Goal: Information Seeking & Learning: Learn about a topic

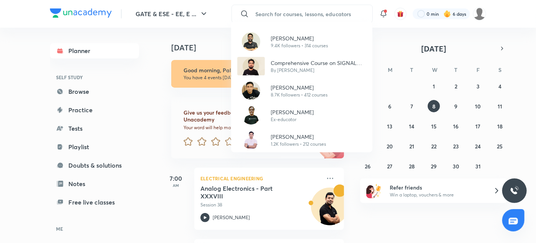
click at [321, 10] on div "[PERSON_NAME] 9.4K followers • 314 courses Comprehensive Course on SIGNAL SYSTE…" at bounding box center [268, 121] width 536 height 243
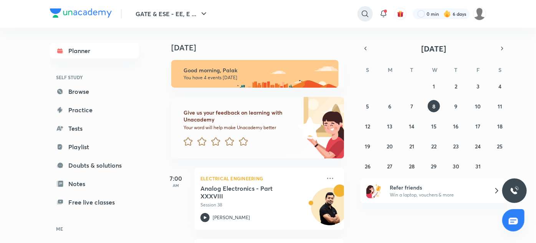
click at [358, 16] on div at bounding box center [364, 13] width 15 height 15
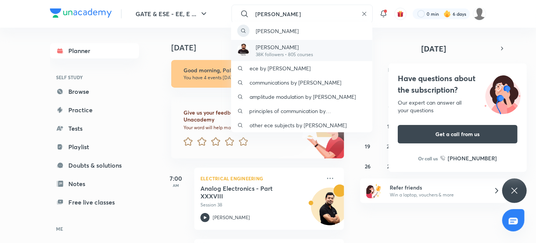
type input "[PERSON_NAME]"
click at [329, 47] on div "[PERSON_NAME] 38K followers • 805 courses" at bounding box center [301, 50] width 141 height 21
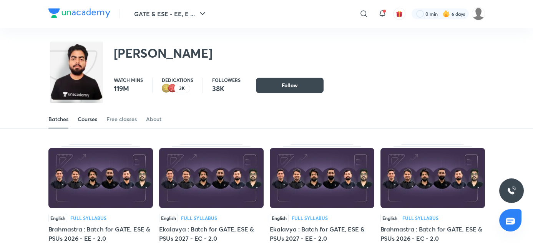
click at [88, 119] on div "Courses" at bounding box center [88, 119] width 20 height 8
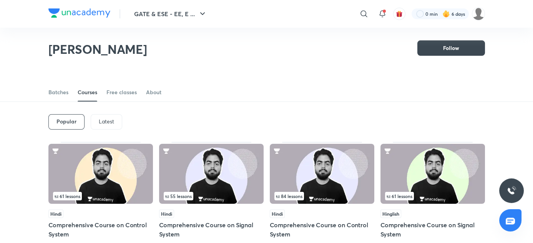
scroll to position [3, 0]
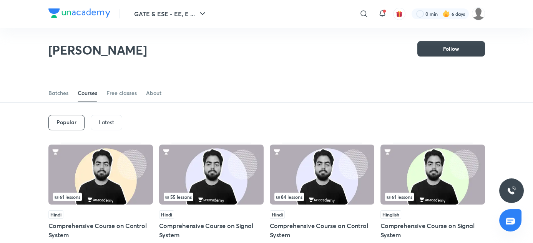
click at [119, 117] on div "Latest" at bounding box center [106, 122] width 31 height 15
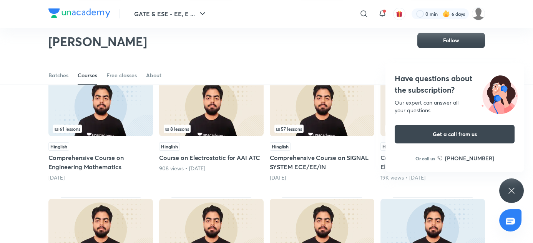
scroll to position [193, 0]
click at [516, 197] on div "Have questions about the subscription? Our expert can answer all your questions…" at bounding box center [511, 190] width 25 height 25
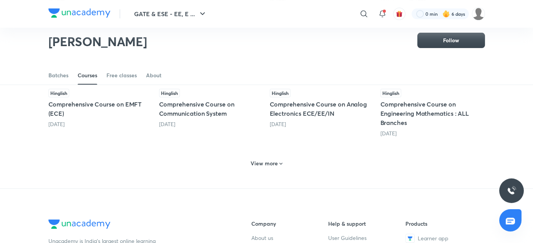
scroll to position [369, 0]
click at [275, 164] on h6 "View more" at bounding box center [263, 164] width 27 height 8
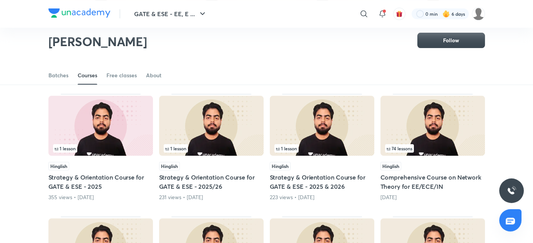
scroll to position [427, 0]
click at [435, 133] on img at bounding box center [432, 126] width 104 height 60
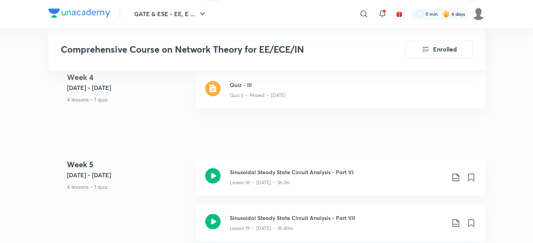
scroll to position [1373, 0]
click at [273, 86] on h3 "Quiz - III" at bounding box center [353, 85] width 246 height 8
click at [233, 91] on div "Quiz 3 • Missed • [DATE]" at bounding box center [353, 94] width 246 height 10
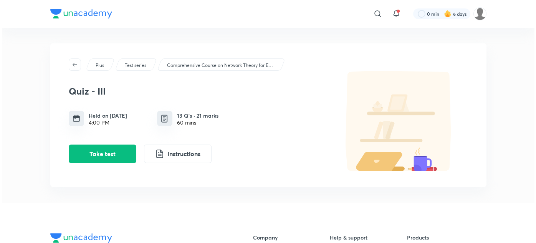
scroll to position [19, 0]
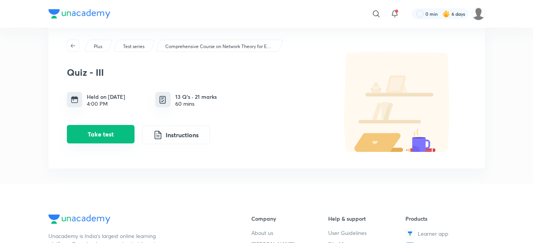
click at [101, 137] on button "Take test" at bounding box center [101, 134] width 68 height 18
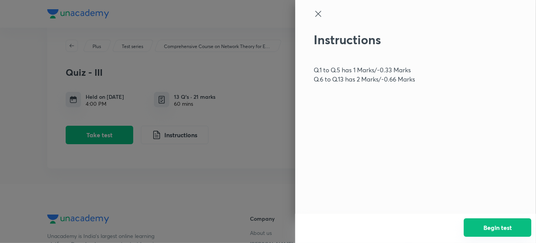
click at [482, 235] on button "Begin test" at bounding box center [498, 227] width 68 height 18
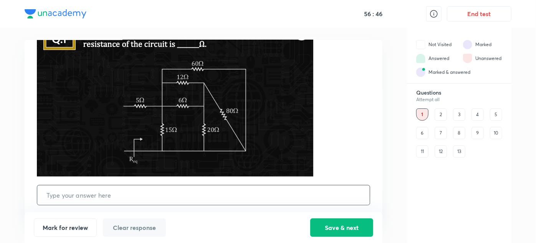
scroll to position [49, 0]
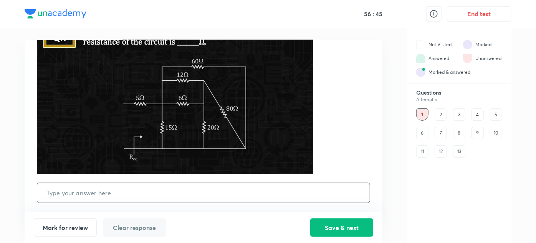
click at [288, 193] on input "text" at bounding box center [203, 193] width 333 height 20
type input "35"
click at [318, 218] on div "Mark for review Clear response Save & next" at bounding box center [204, 227] width 358 height 31
click at [320, 225] on button "Save & next" at bounding box center [341, 226] width 63 height 18
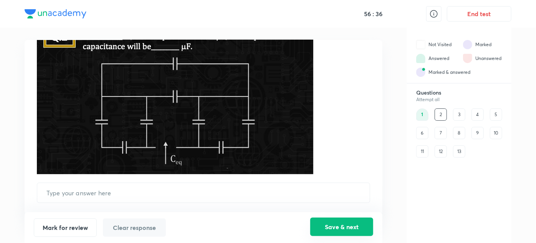
scroll to position [0, 0]
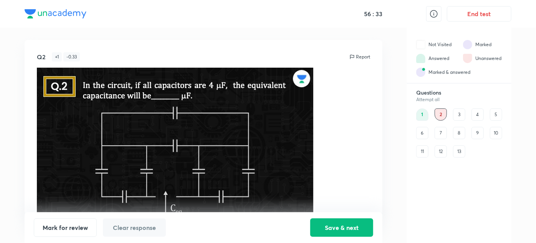
click at [455, 153] on div "13" at bounding box center [459, 151] width 12 height 12
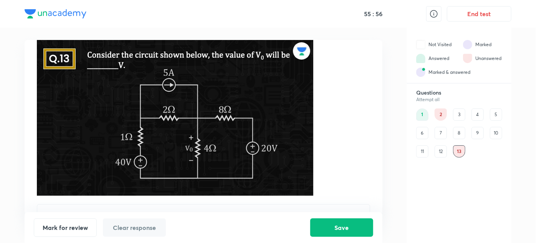
scroll to position [31, 0]
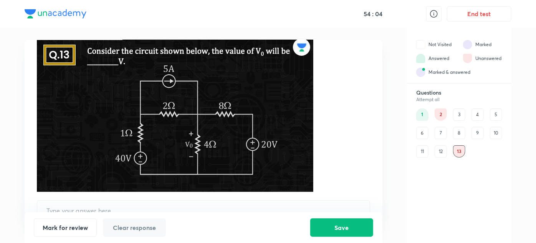
click at [342, 135] on p at bounding box center [203, 115] width 333 height 158
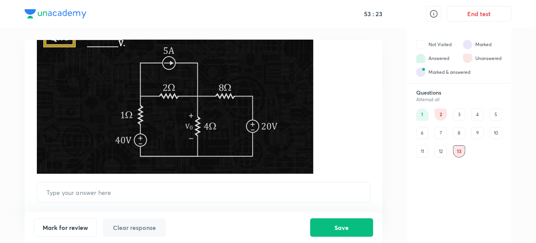
scroll to position [50, 0]
click at [148, 187] on input "text" at bounding box center [203, 192] width 333 height 20
type input "27.058"
click at [337, 232] on button "Save" at bounding box center [341, 226] width 63 height 18
click at [461, 112] on div "3" at bounding box center [459, 114] width 12 height 12
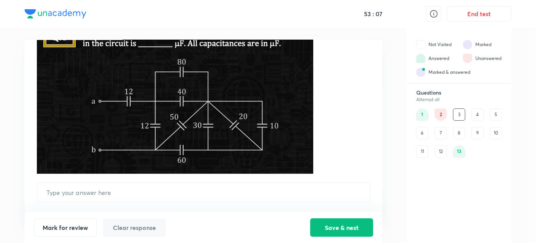
scroll to position [0, 0]
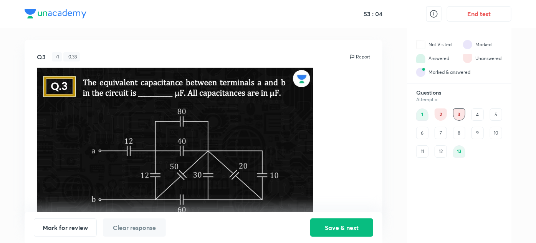
click at [479, 117] on div "4" at bounding box center [478, 114] width 12 height 12
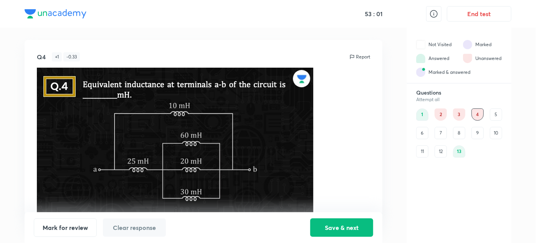
click at [445, 112] on div "2" at bounding box center [441, 114] width 12 height 12
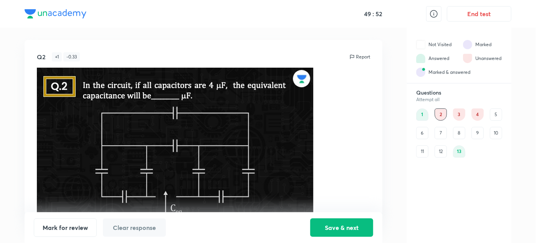
click at [402, 148] on div "Q2 + 1 - 0.33 Report ​ Mark for review Clear response Save & next Not Visited M…" at bounding box center [268, 135] width 487 height 215
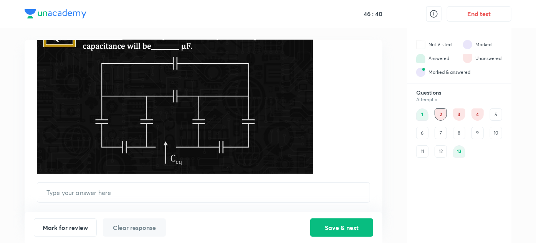
scroll to position [49, 0]
click at [457, 112] on div "3" at bounding box center [459, 114] width 12 height 12
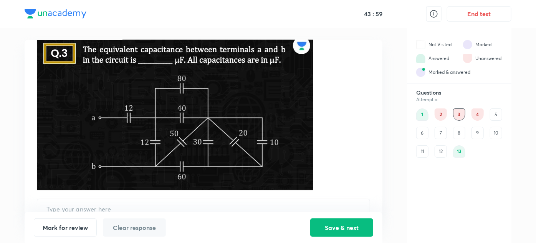
scroll to position [39, 0]
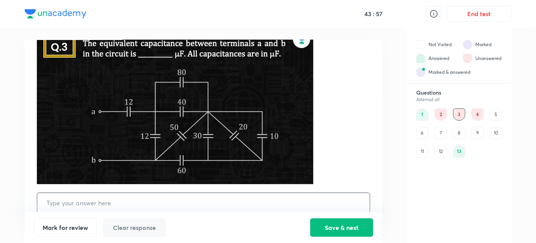
click at [65, 201] on input "text" at bounding box center [203, 203] width 333 height 20
type input "10"
click at [342, 232] on button "Save & next" at bounding box center [341, 226] width 63 height 18
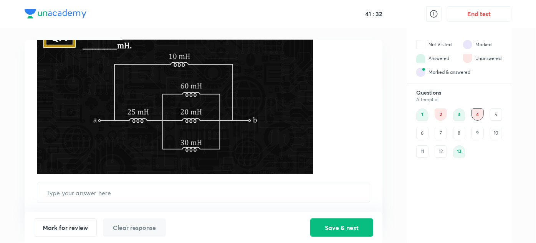
scroll to position [50, 0]
click at [139, 189] on input "text" at bounding box center [203, 192] width 333 height 20
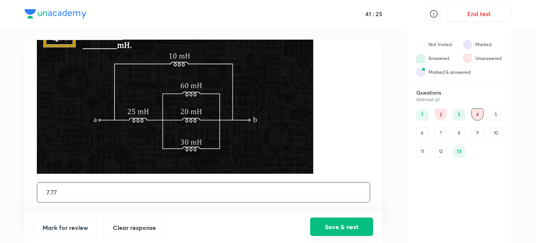
type input "7.77"
click at [326, 234] on button "Save & next" at bounding box center [341, 226] width 63 height 18
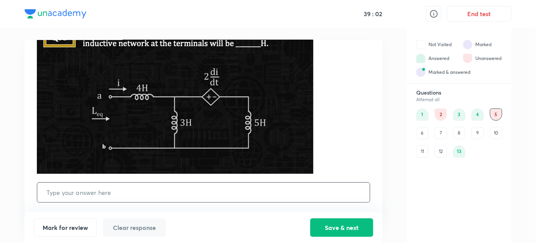
click at [113, 190] on input "text" at bounding box center [203, 192] width 333 height 20
type input "5.875"
click at [350, 232] on button "Save & next" at bounding box center [341, 226] width 63 height 18
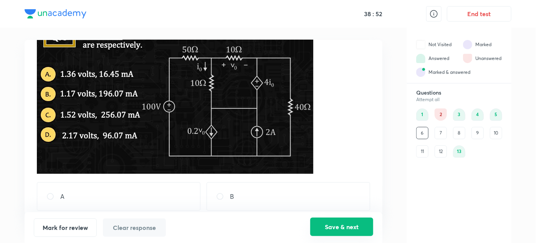
scroll to position [0, 0]
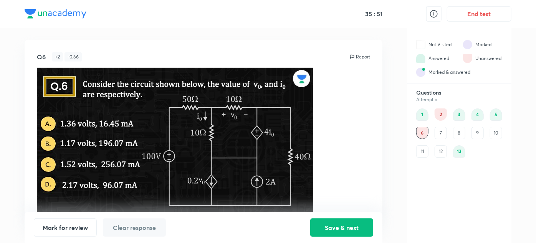
click at [25, 122] on div "Q6 + 2 - 0.66 Report A B C D" at bounding box center [204, 127] width 358 height 174
click at [441, 133] on div "7" at bounding box center [441, 133] width 12 height 12
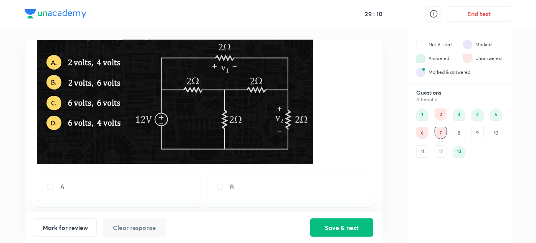
scroll to position [92, 0]
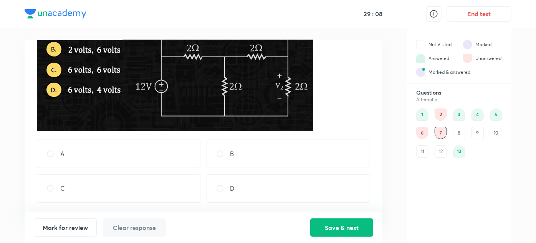
click at [230, 156] on p "B" at bounding box center [232, 153] width 4 height 9
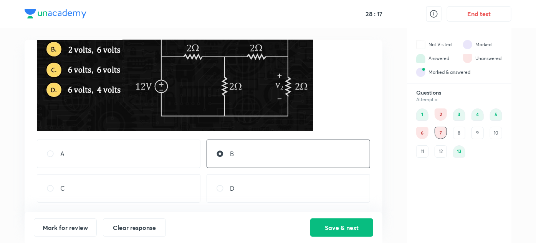
scroll to position [91, 0]
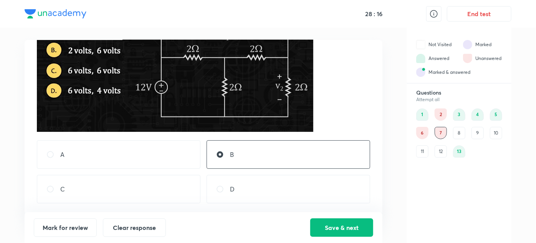
click at [96, 196] on div "C" at bounding box center [119, 189] width 164 height 28
radio input "false"
radio input "true"
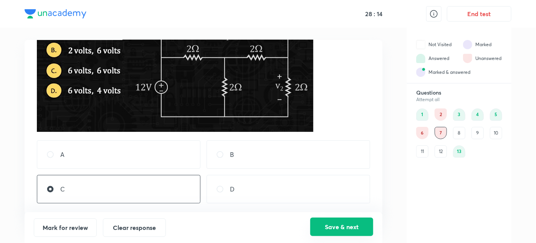
click at [353, 232] on button "Save & next" at bounding box center [341, 226] width 63 height 18
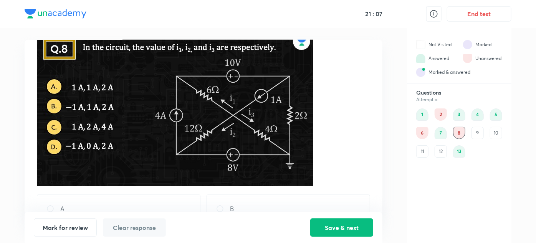
scroll to position [37, 0]
click at [472, 132] on div "9" at bounding box center [478, 133] width 12 height 12
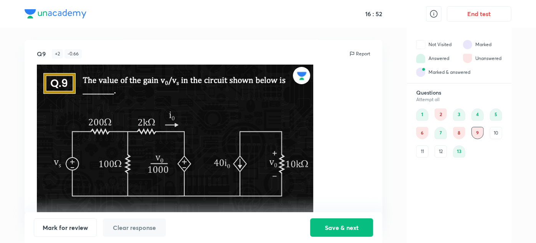
scroll to position [3, 0]
click at [495, 133] on div "10" at bounding box center [496, 133] width 12 height 12
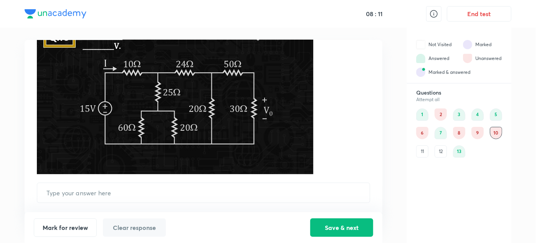
scroll to position [48, 0]
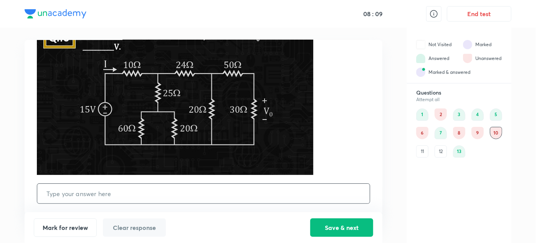
click at [112, 190] on input "text" at bounding box center [203, 194] width 333 height 20
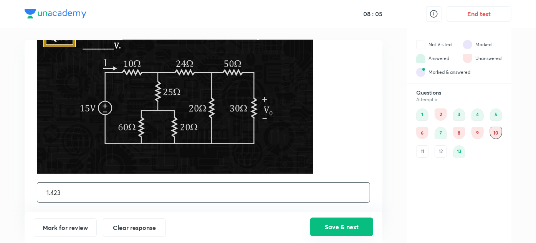
type input "1.423"
click at [336, 227] on button "Save & next" at bounding box center [341, 226] width 63 height 18
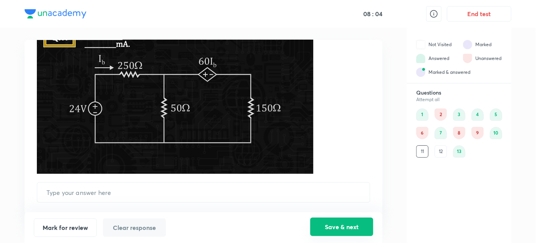
scroll to position [0, 0]
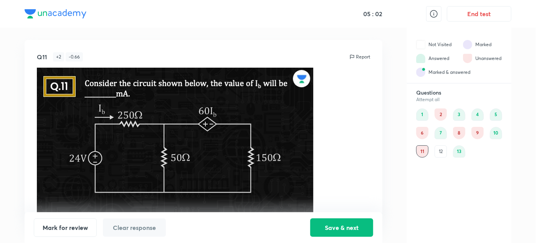
click at [392, 167] on div "Q11 + 2 - 0.66 Report ​ Mark for review Clear response Save & next Not Visited …" at bounding box center [268, 135] width 487 height 215
click at [275, 166] on img at bounding box center [175, 146] width 276 height 156
click at [470, 14] on button "End test" at bounding box center [479, 12] width 65 height 15
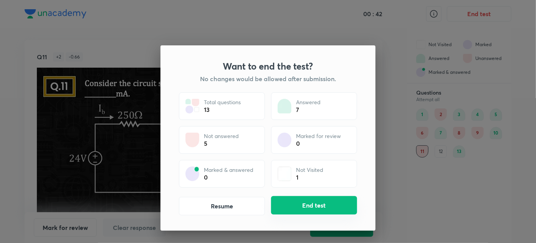
click at [295, 197] on button "End test" at bounding box center [314, 205] width 86 height 18
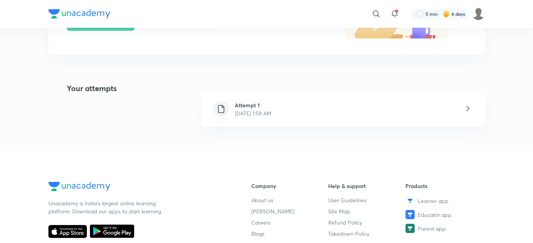
scroll to position [129, 0]
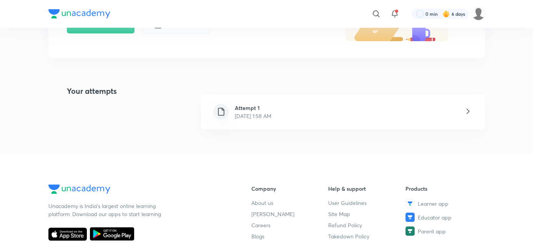
click at [260, 113] on p "[DATE] 1:58 AM" at bounding box center [253, 116] width 36 height 8
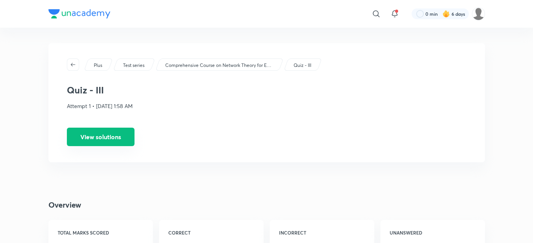
click at [95, 134] on button "View solutions" at bounding box center [101, 136] width 68 height 18
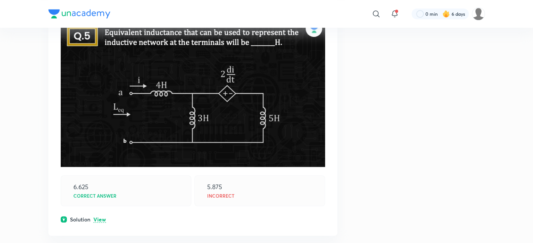
scroll to position [1351, 0]
click at [94, 222] on div "Question 5 -0.33 marks Your time taken : 2m 29s Avg time taken by others : 2m 6…" at bounding box center [192, 94] width 289 height 283
click at [96, 219] on p "View" at bounding box center [99, 220] width 13 height 6
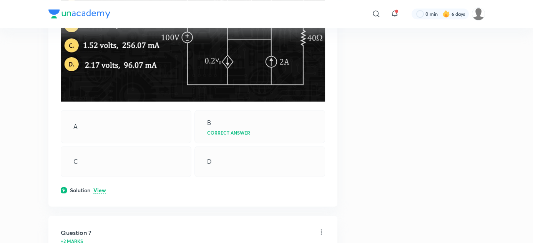
scroll to position [2170, 0]
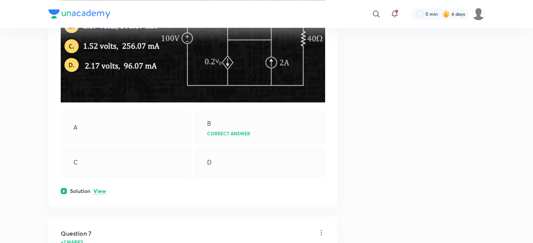
click at [100, 188] on p "View" at bounding box center [99, 191] width 13 height 6
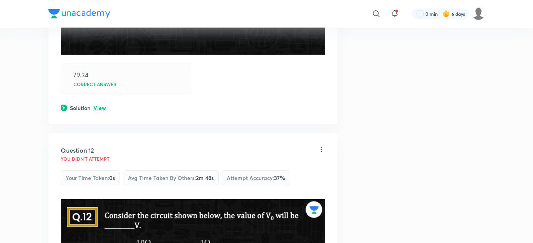
scroll to position [4098, 0]
click at [98, 105] on p "View" at bounding box center [99, 108] width 13 height 6
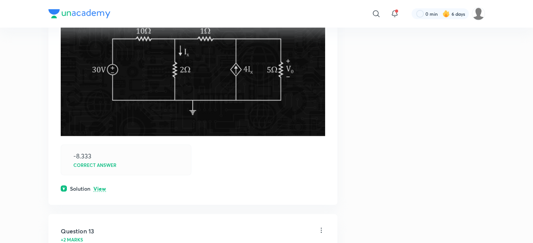
scroll to position [4470, 0]
click at [100, 185] on p "View" at bounding box center [99, 188] width 13 height 6
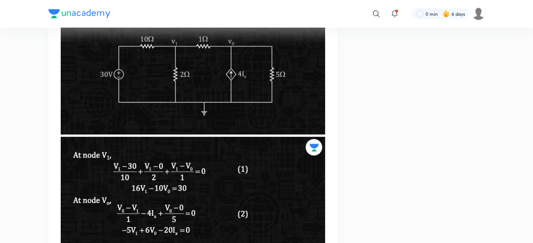
scroll to position [4676, 0]
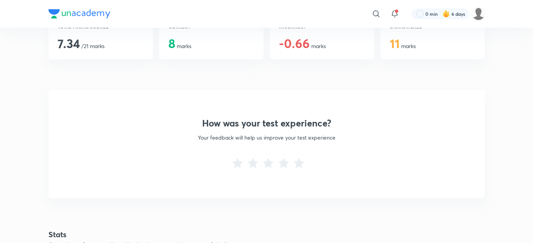
scroll to position [224, 0]
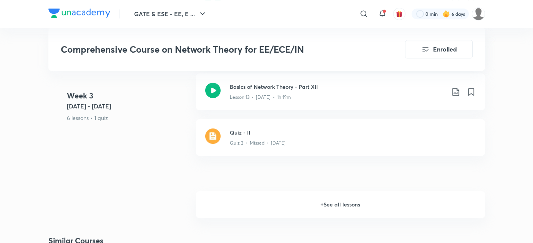
scroll to position [1055, 0]
click at [325, 204] on h6 "+ See all lessons" at bounding box center [340, 204] width 289 height 27
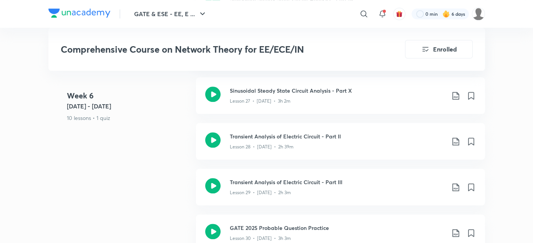
scroll to position [2097, 0]
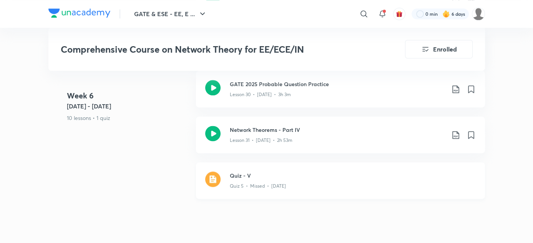
click at [255, 184] on p "Quiz 5 • Missed • [DATE]" at bounding box center [258, 185] width 56 height 7
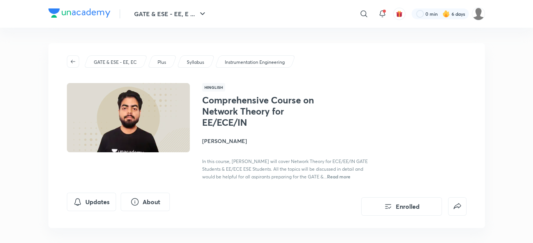
scroll to position [427, 0]
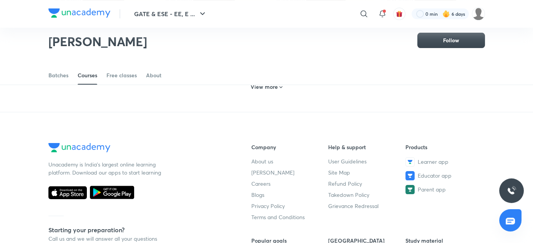
scroll to position [491, 0]
